Goal: Information Seeking & Learning: Learn about a topic

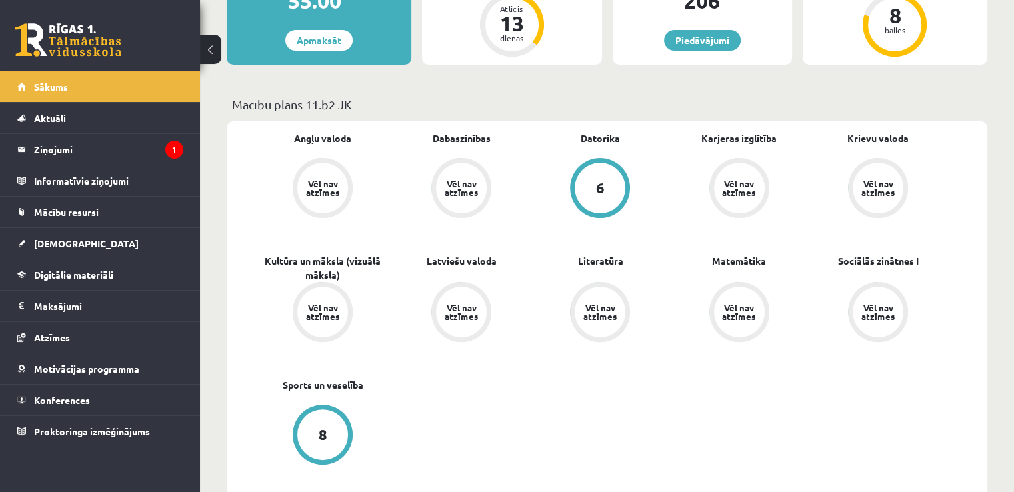
scroll to position [333, 0]
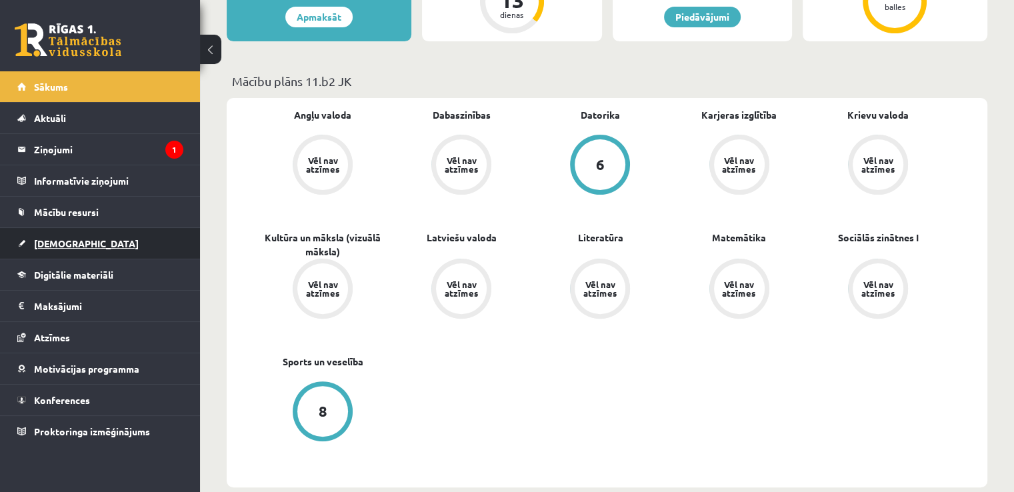
click at [51, 233] on link "[DEMOGRAPHIC_DATA]" at bounding box center [100, 243] width 166 height 31
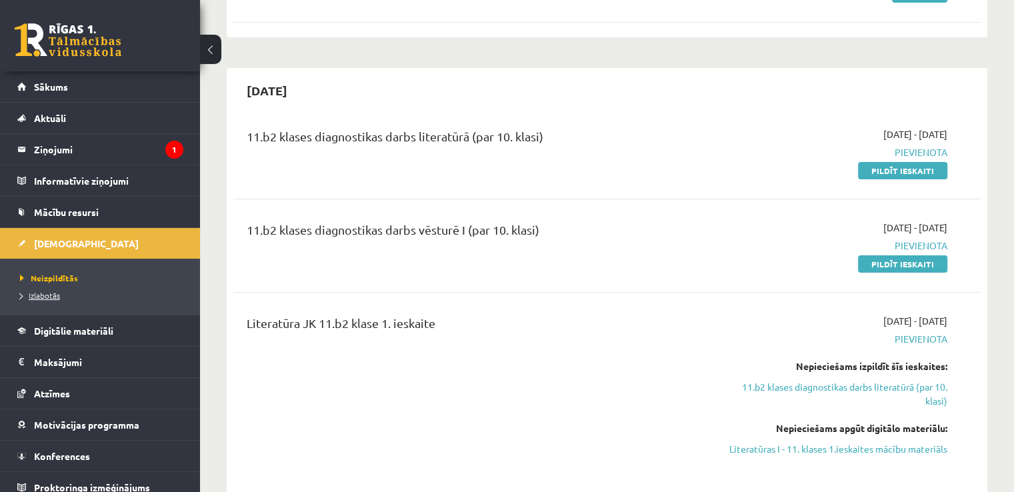
click at [45, 295] on span "Izlabotās" at bounding box center [40, 295] width 40 height 11
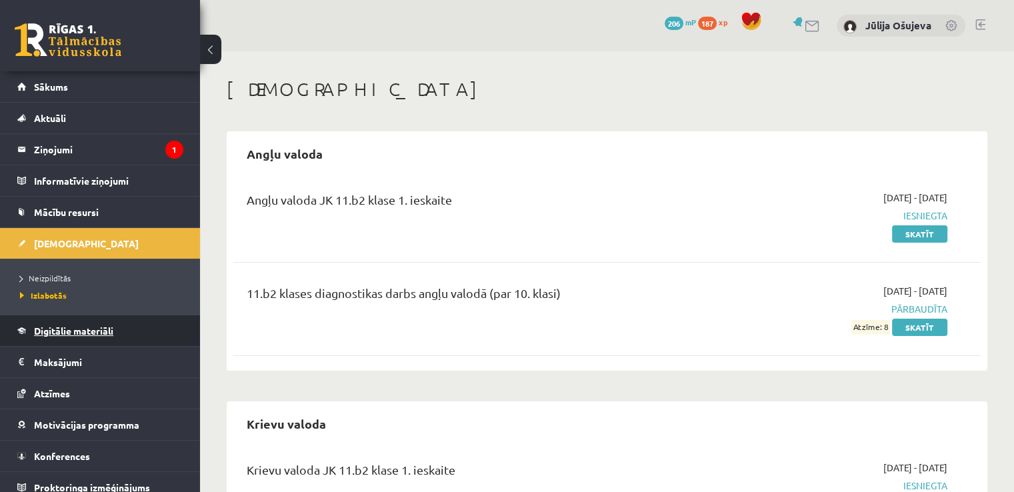
click at [73, 328] on span "Digitālie materiāli" at bounding box center [73, 331] width 79 height 12
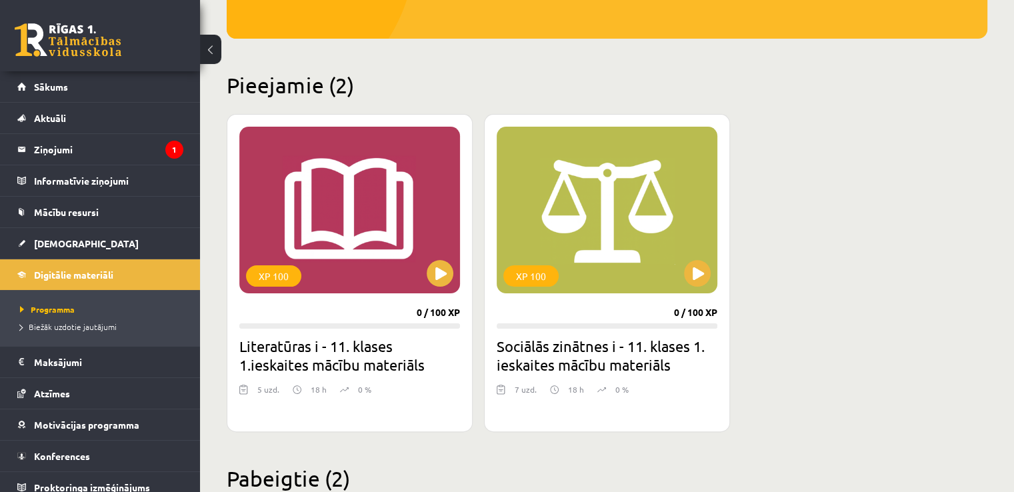
scroll to position [267, 0]
click at [328, 260] on div "XP 100" at bounding box center [349, 209] width 221 height 167
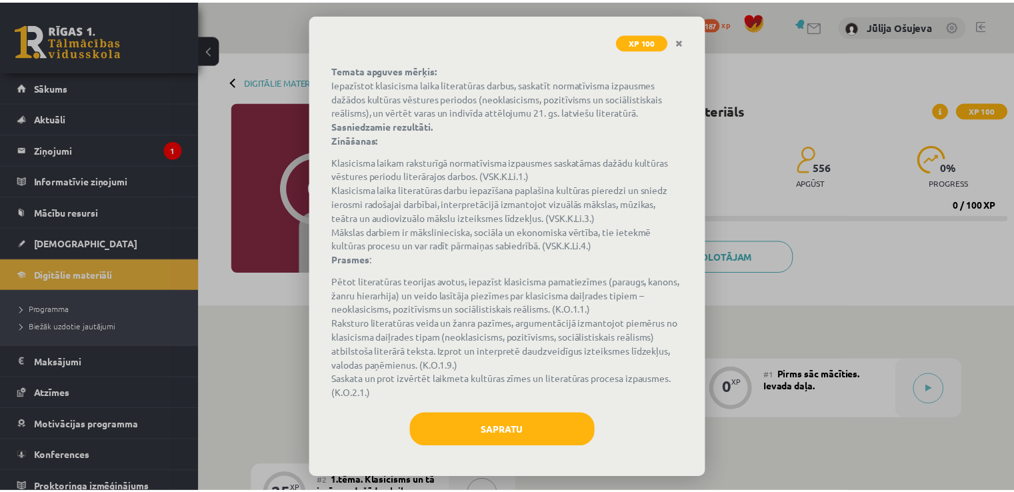
scroll to position [78, 0]
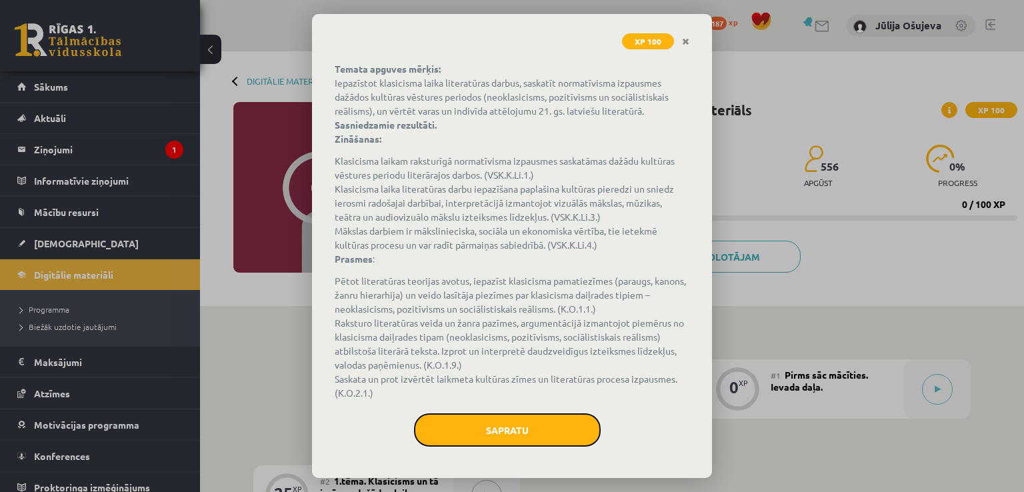
click at [530, 431] on button "Sapratu" at bounding box center [507, 429] width 187 height 33
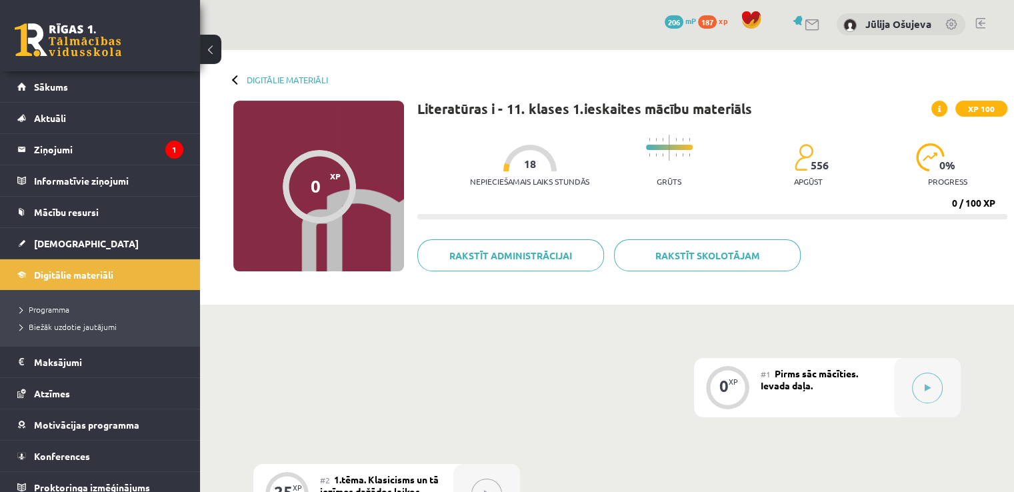
scroll to position [0, 0]
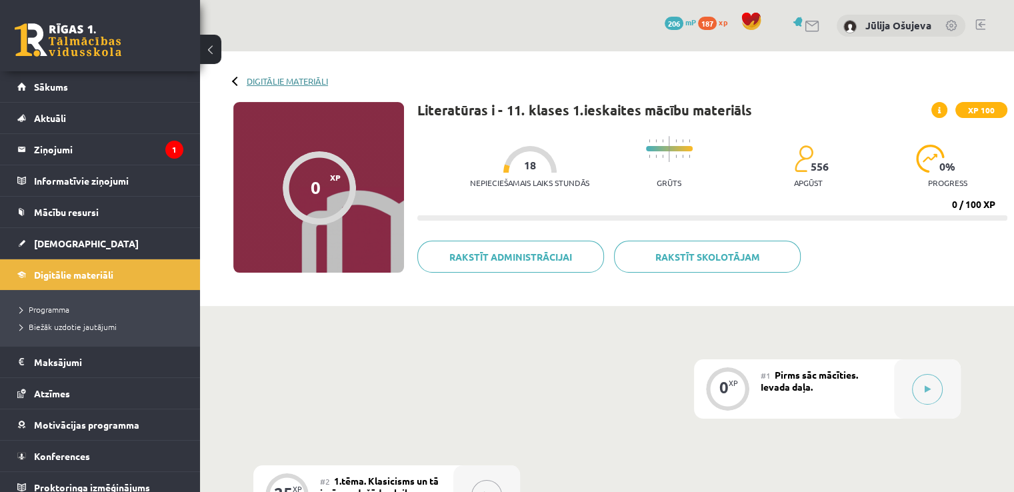
click at [260, 83] on link "Digitālie materiāli" at bounding box center [287, 81] width 81 height 10
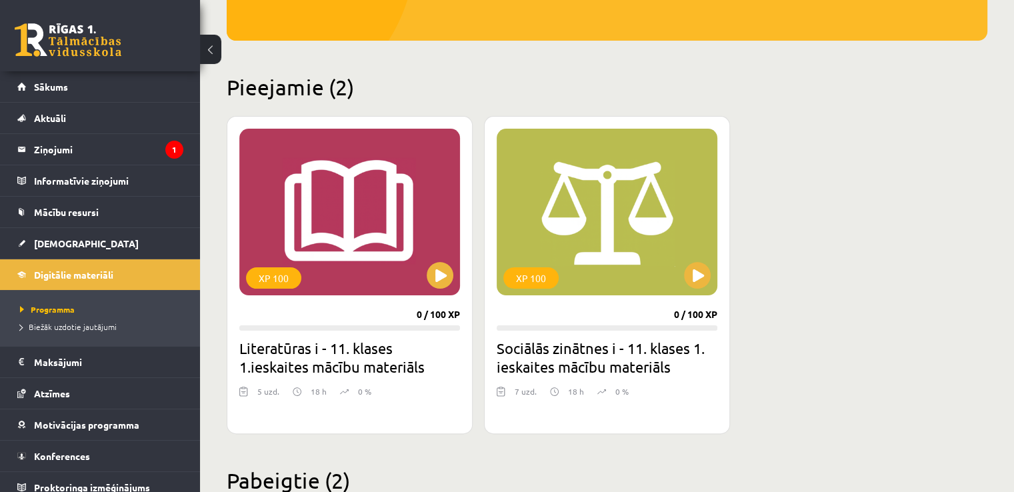
scroll to position [333, 0]
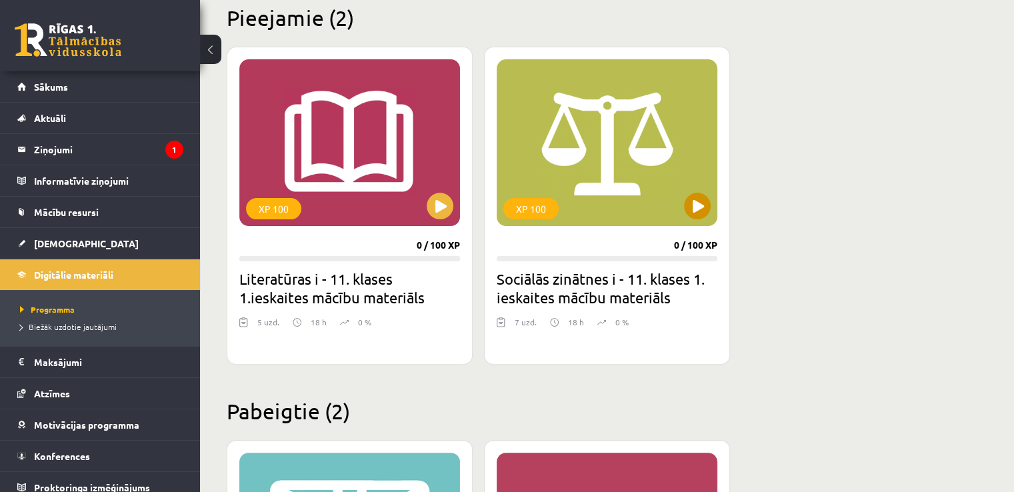
click at [589, 135] on div "XP 100" at bounding box center [607, 142] width 221 height 167
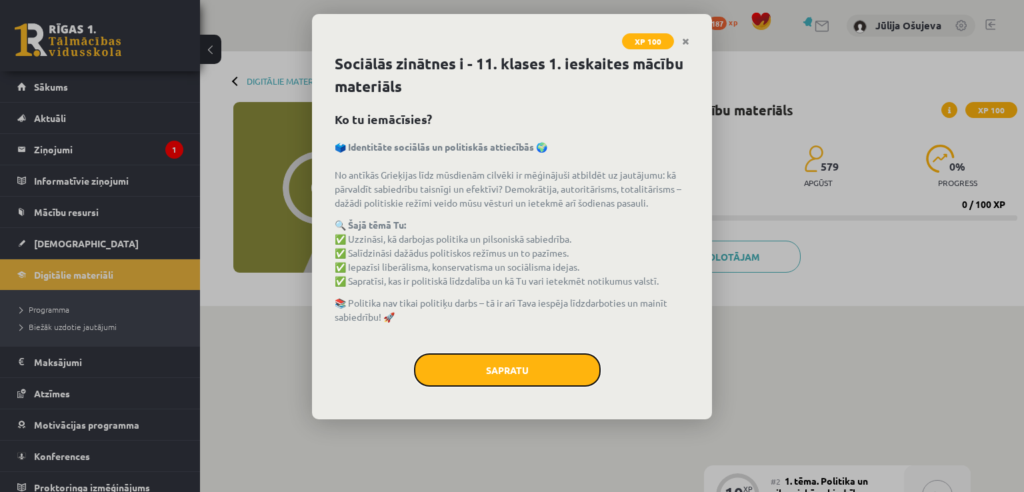
click at [527, 371] on button "Sapratu" at bounding box center [507, 369] width 187 height 33
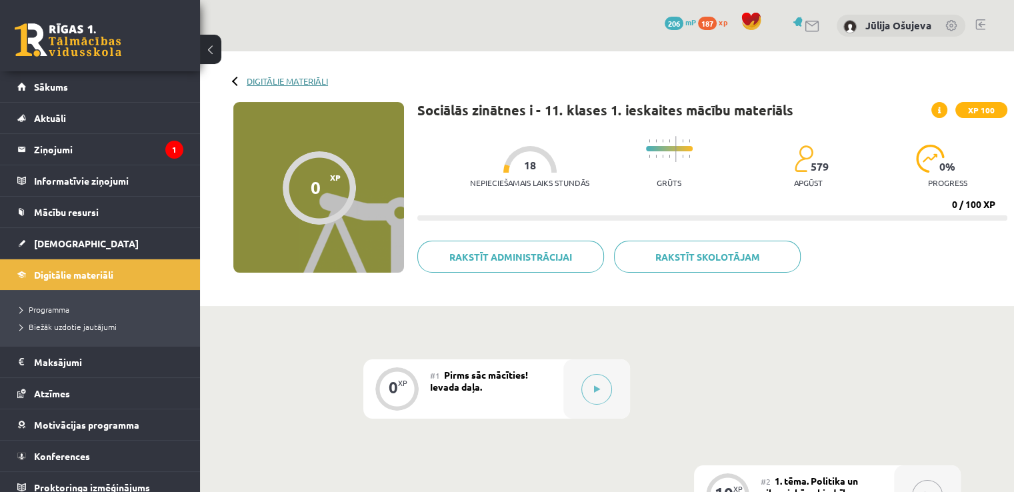
click at [276, 79] on link "Digitālie materiāli" at bounding box center [287, 81] width 81 height 10
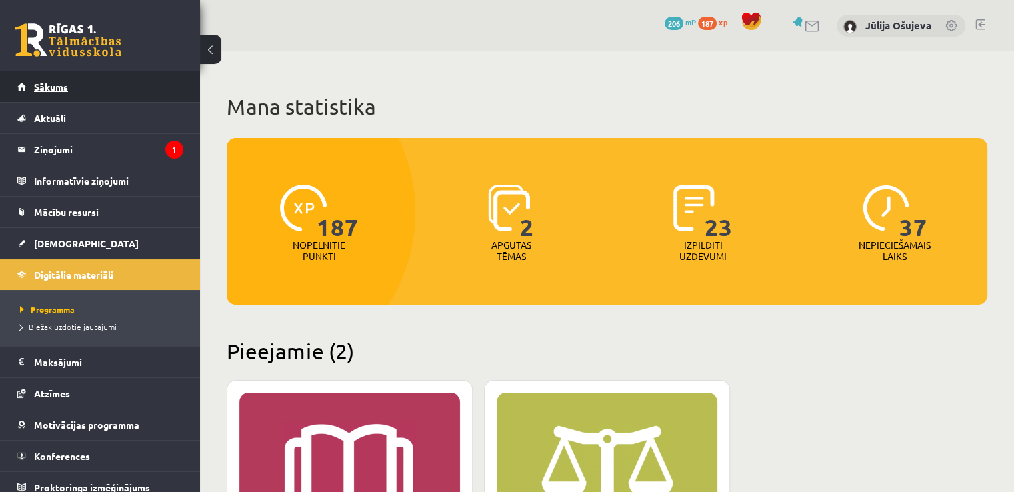
click at [64, 87] on span "Sākums" at bounding box center [51, 87] width 34 height 12
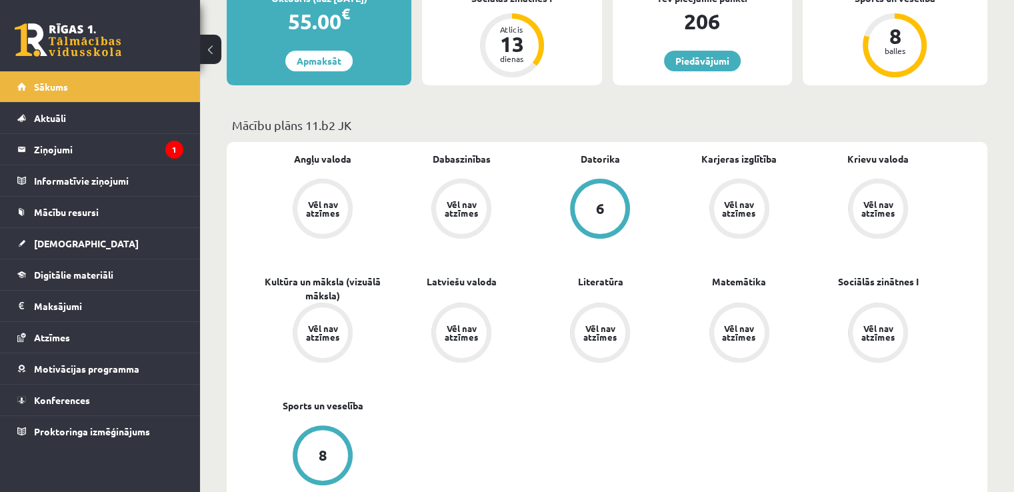
scroll to position [267, 0]
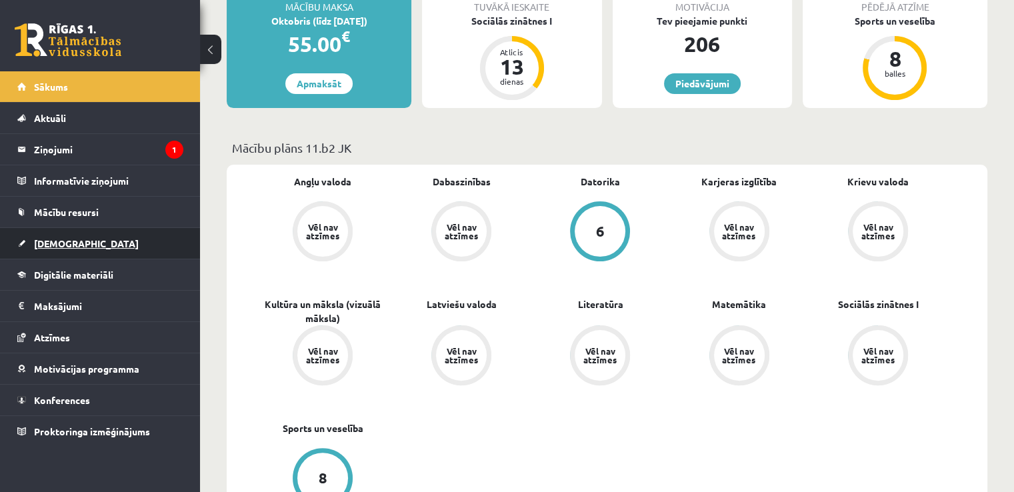
click at [61, 245] on span "[DEMOGRAPHIC_DATA]" at bounding box center [86, 243] width 105 height 12
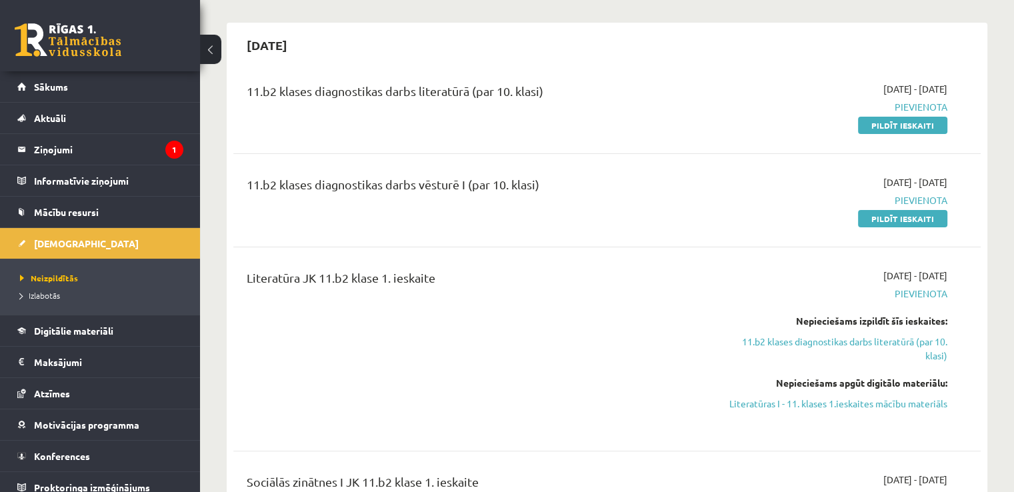
scroll to position [400, 0]
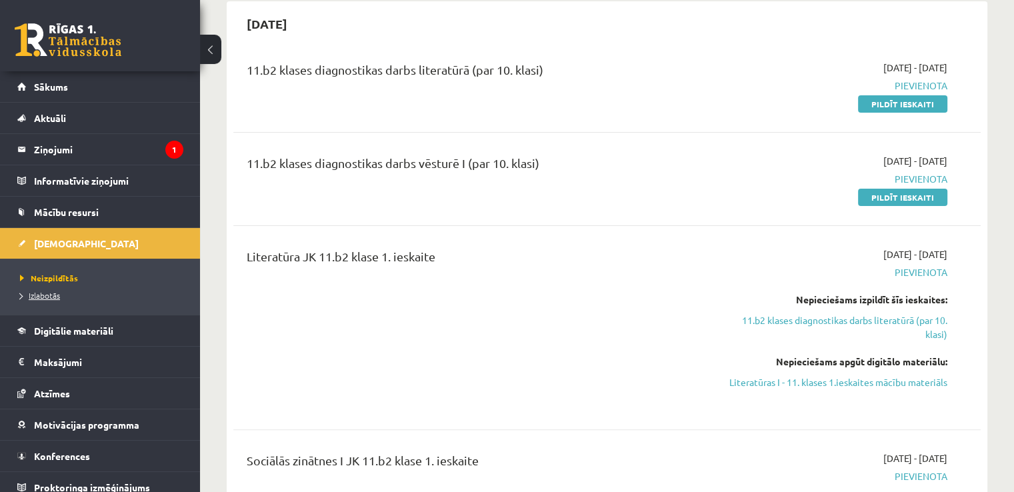
click at [34, 290] on span "Izlabotās" at bounding box center [40, 295] width 40 height 11
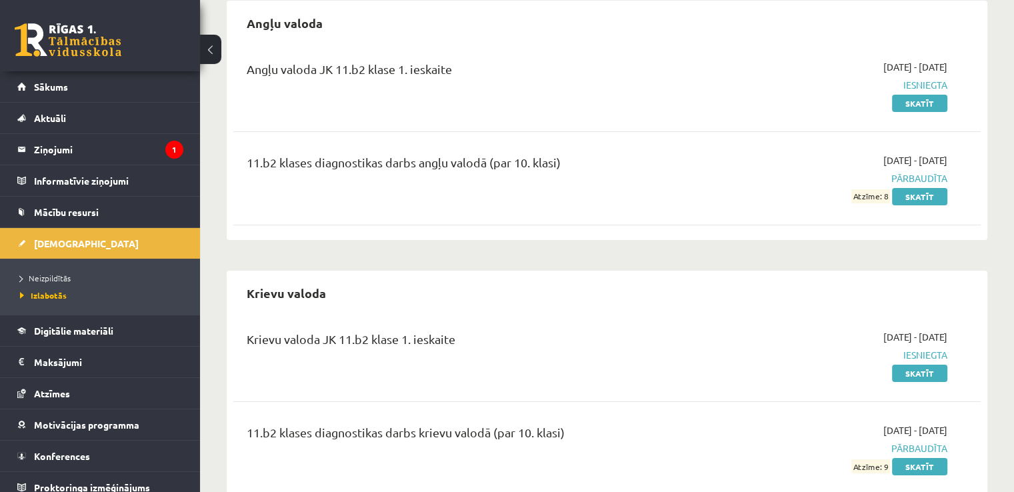
scroll to position [108, 0]
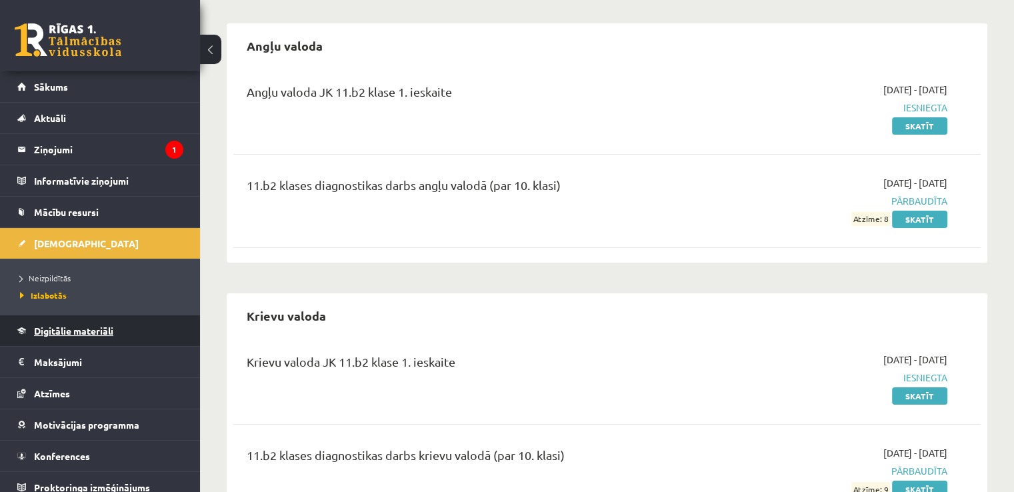
click at [91, 331] on span "Digitālie materiāli" at bounding box center [73, 331] width 79 height 12
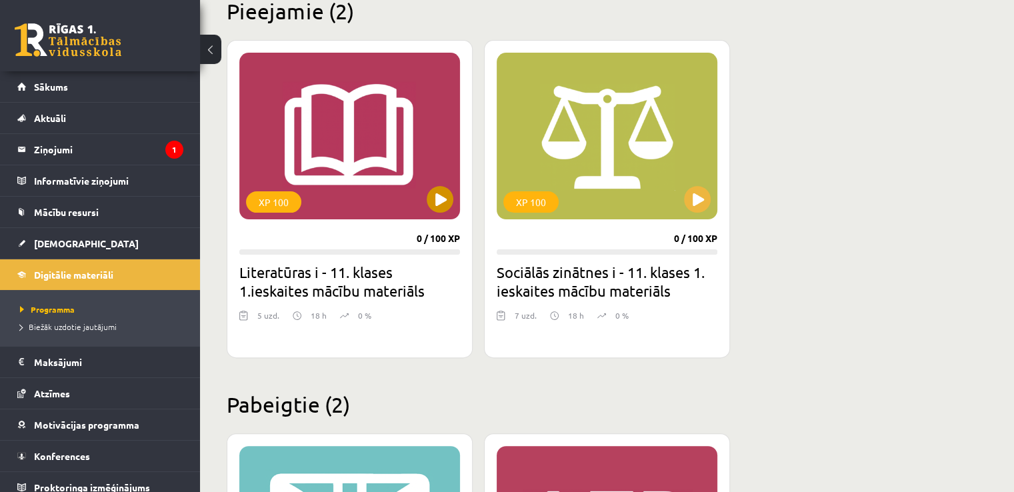
scroll to position [308, 0]
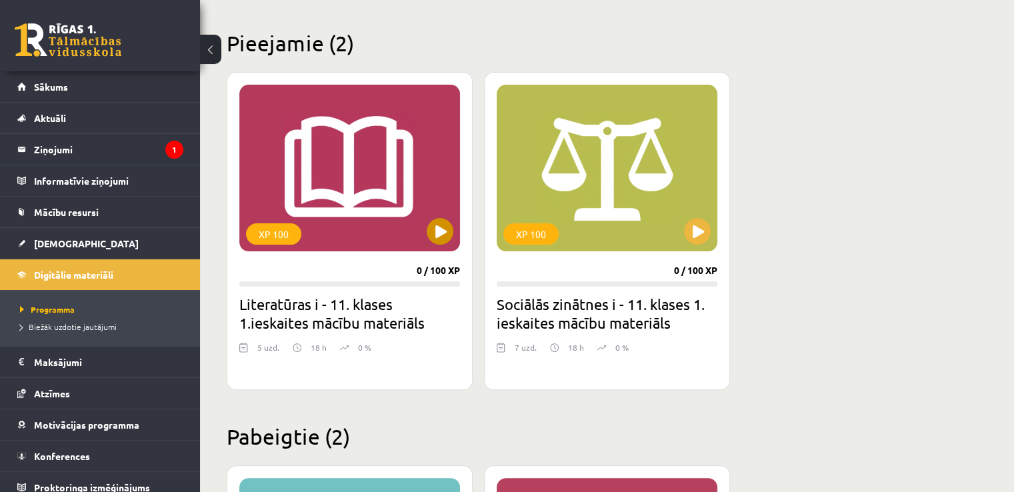
click at [320, 163] on div "XP 100" at bounding box center [349, 168] width 221 height 167
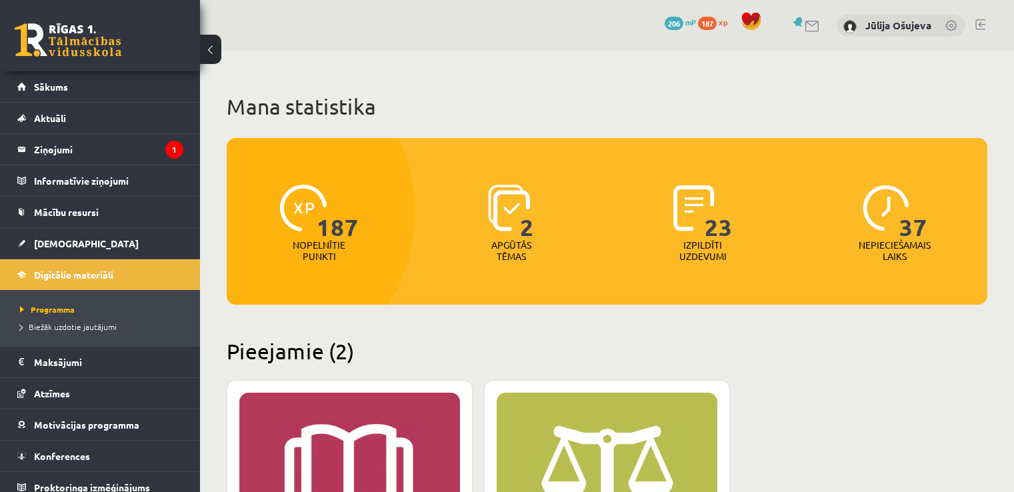
scroll to position [308, 0]
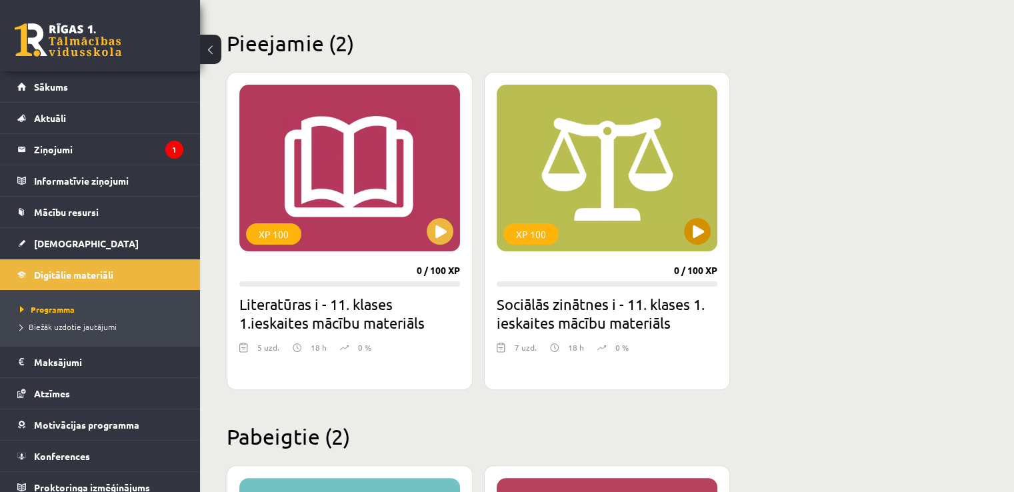
click at [683, 159] on div "XP 100" at bounding box center [607, 168] width 221 height 167
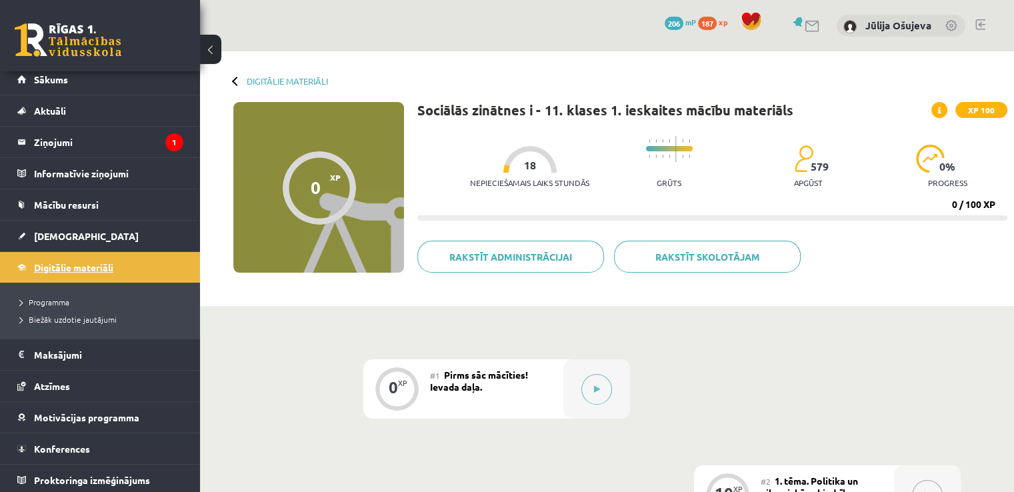
scroll to position [9, 0]
